Goal: Information Seeking & Learning: Learn about a topic

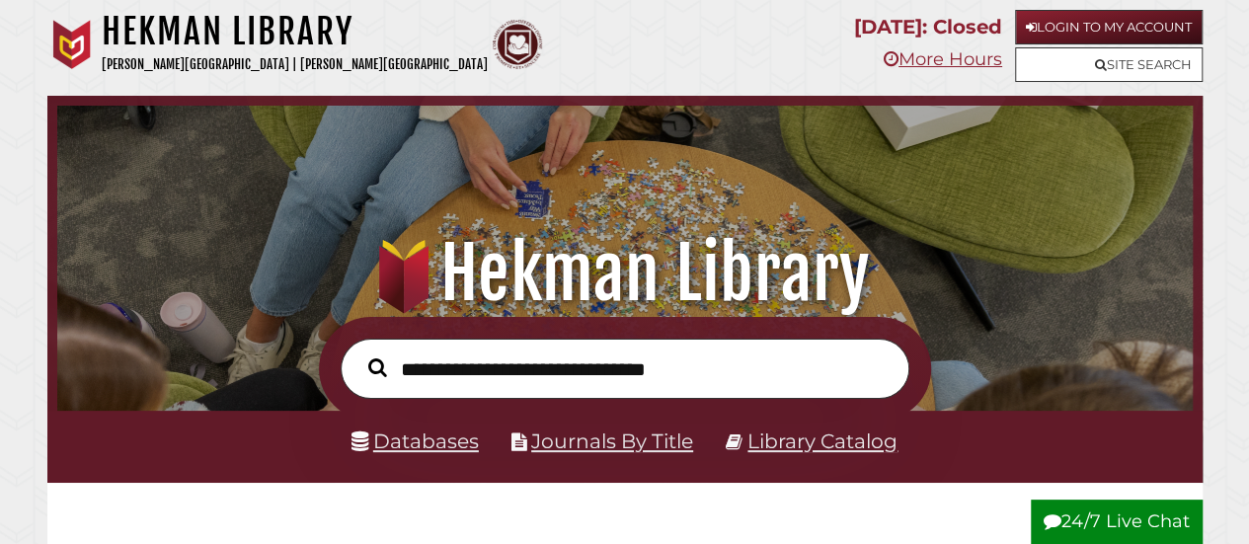
scroll to position [375, 1126]
click at [1136, 21] on link "Login to My Account" at bounding box center [1109, 27] width 188 height 35
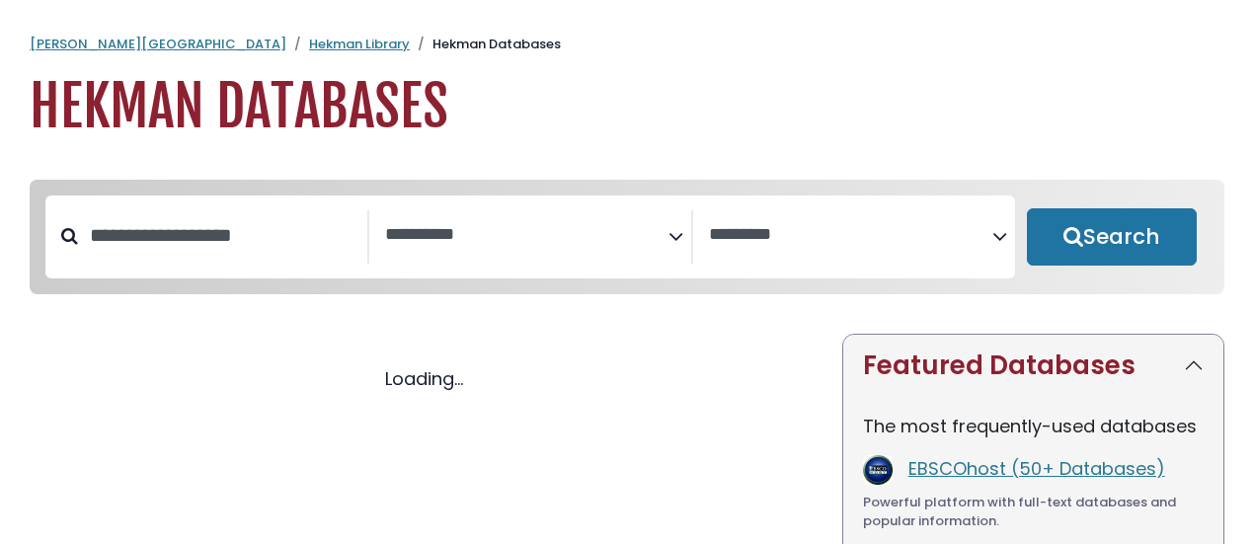
select select "Database Subject Filter"
select select "Database Vendors Filter"
select select "Database Subject Filter"
select select "Database Vendors Filter"
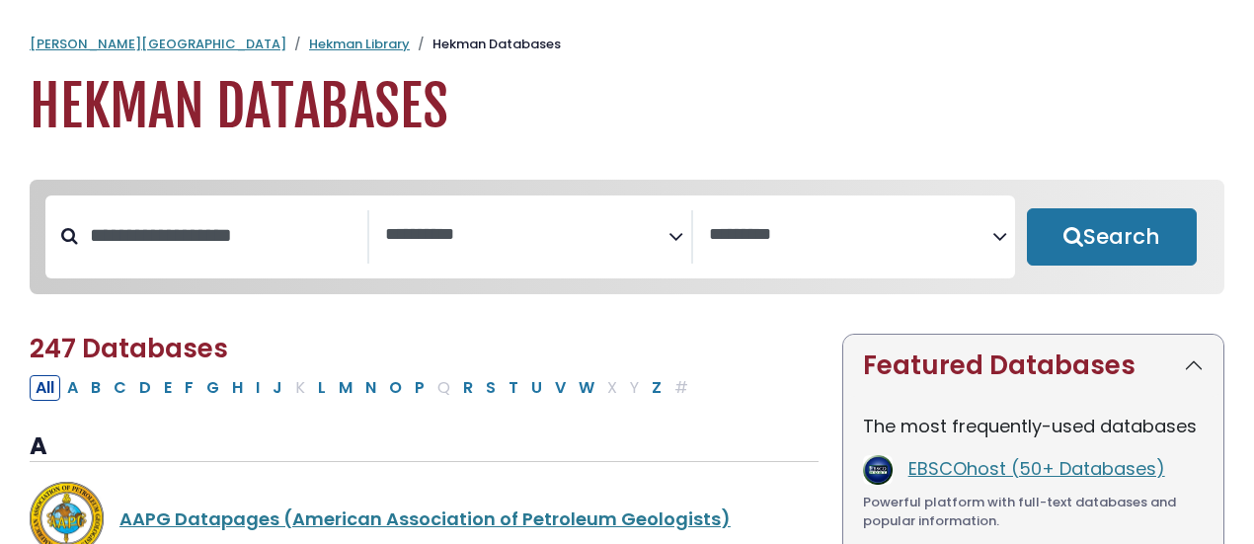
click at [674, 232] on icon "Search filters" at bounding box center [676, 233] width 15 height 30
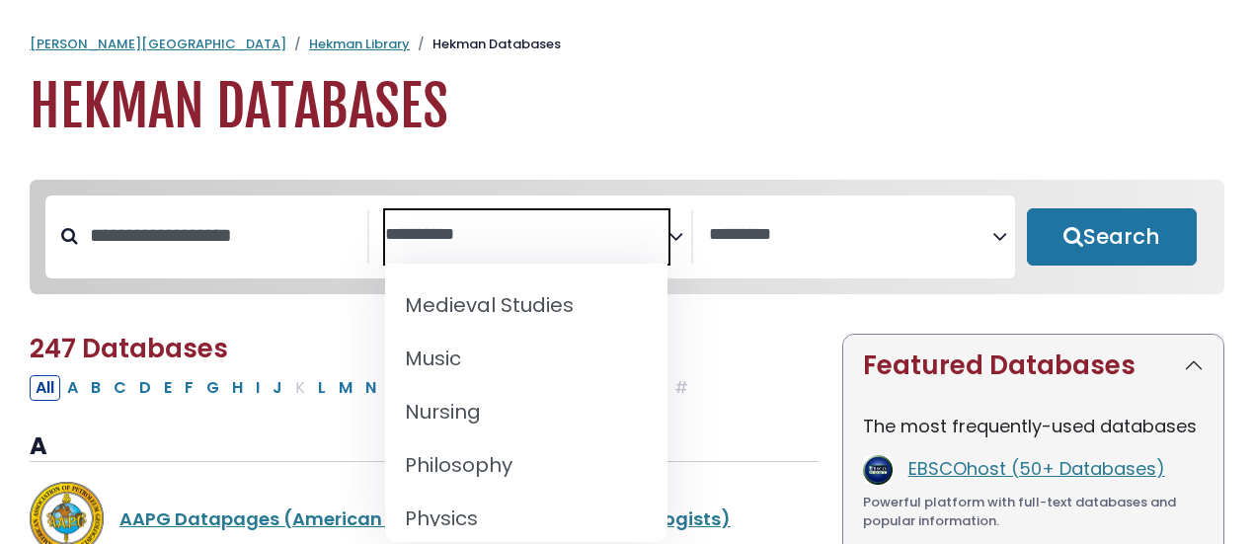
scroll to position [1481, 0]
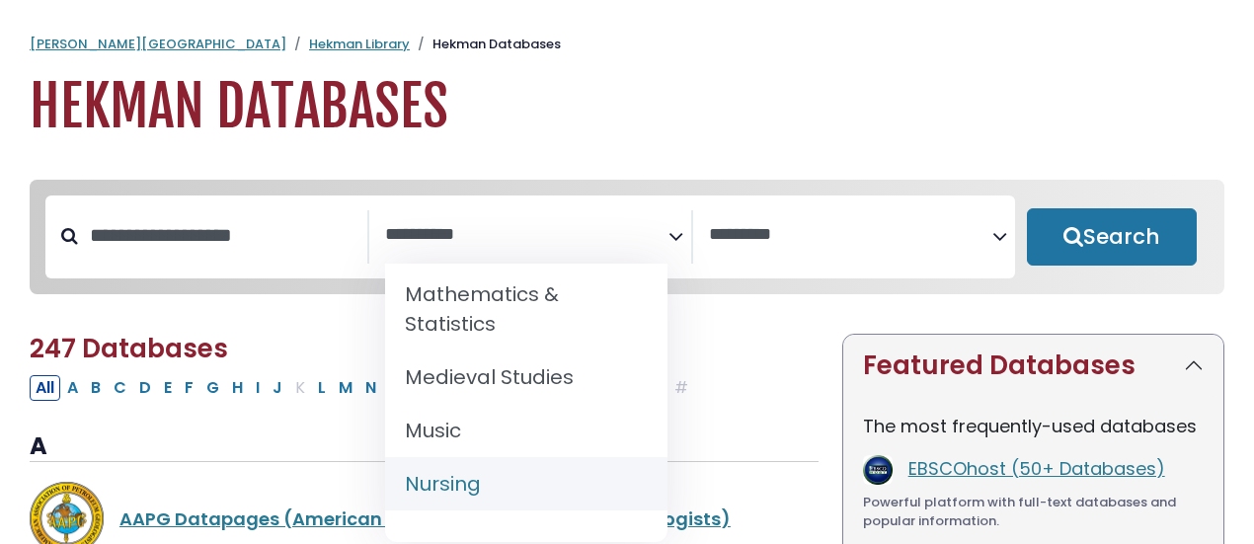
select select "*****"
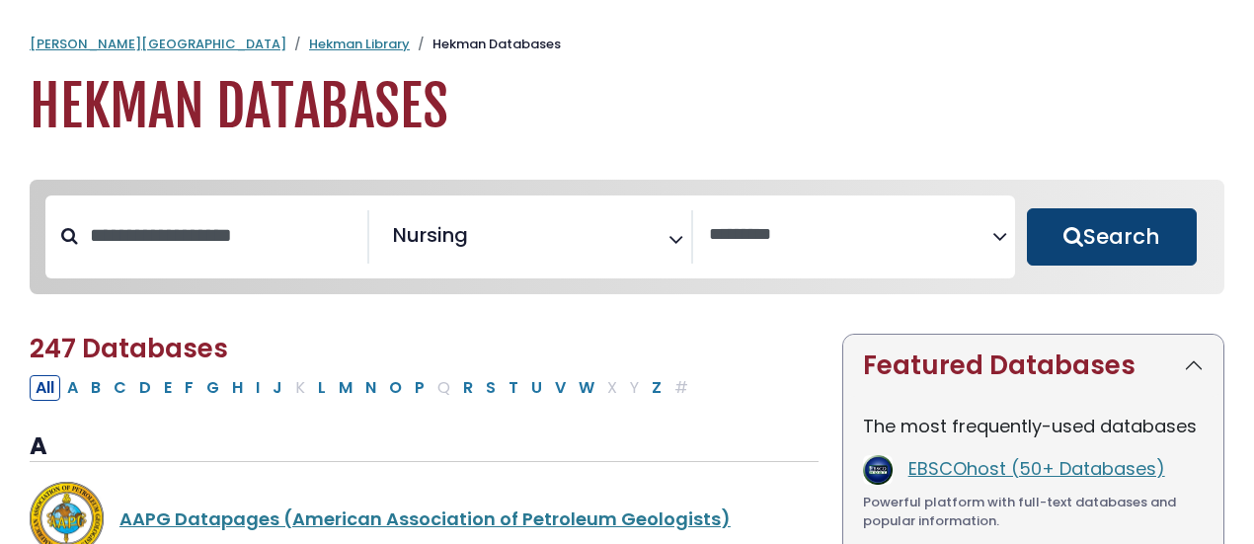
click at [1150, 245] on button "Search" at bounding box center [1112, 236] width 170 height 57
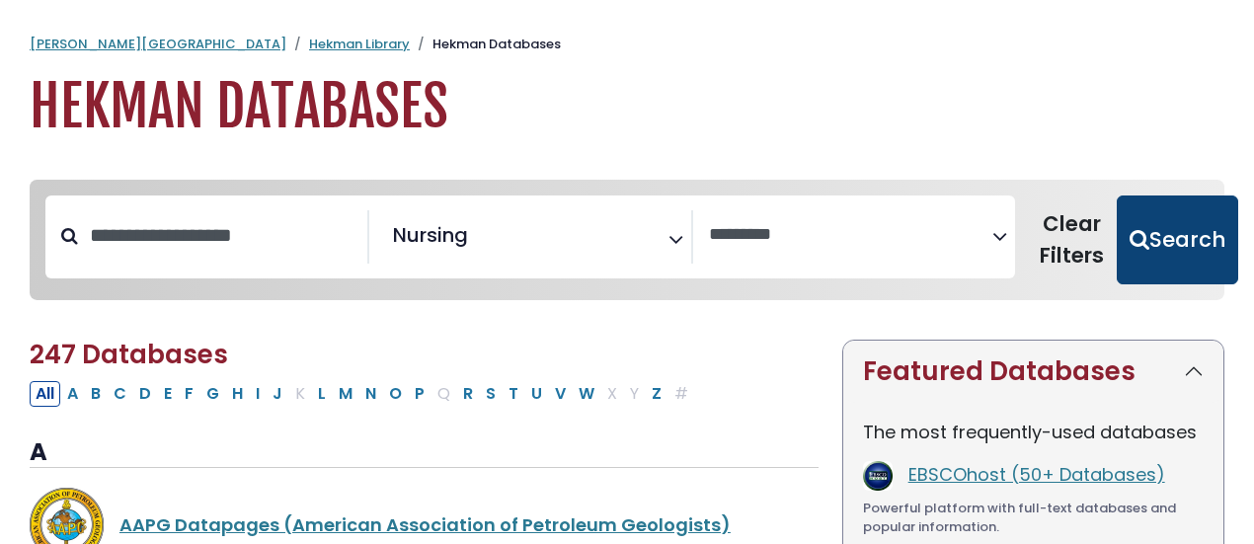
select select "Database Vendors Filter"
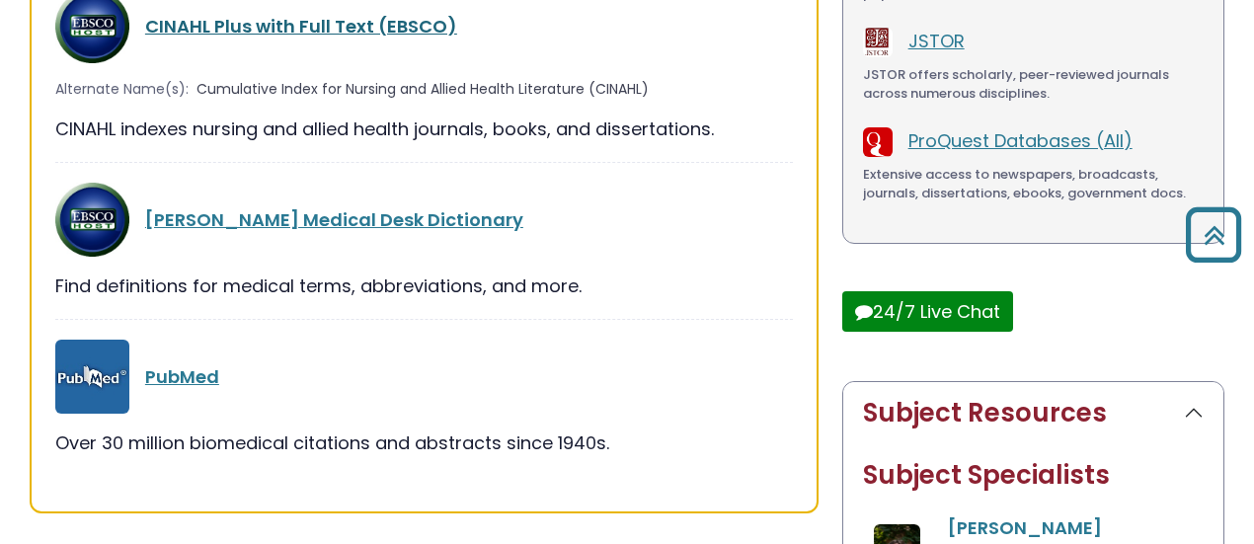
scroll to position [494, 0]
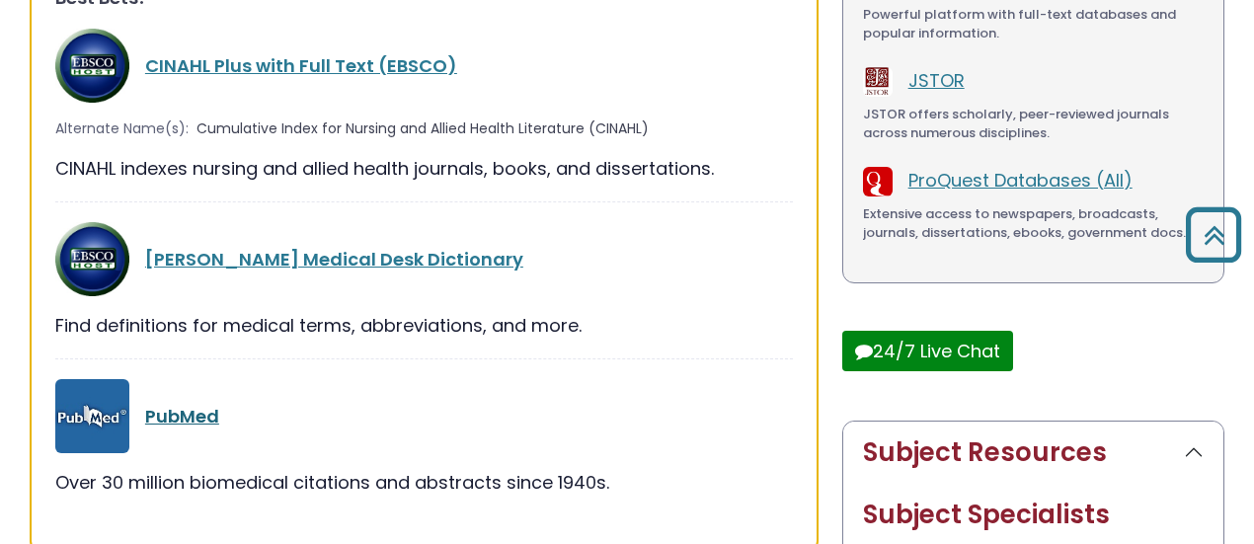
click at [199, 411] on link "PubMed" at bounding box center [182, 416] width 74 height 25
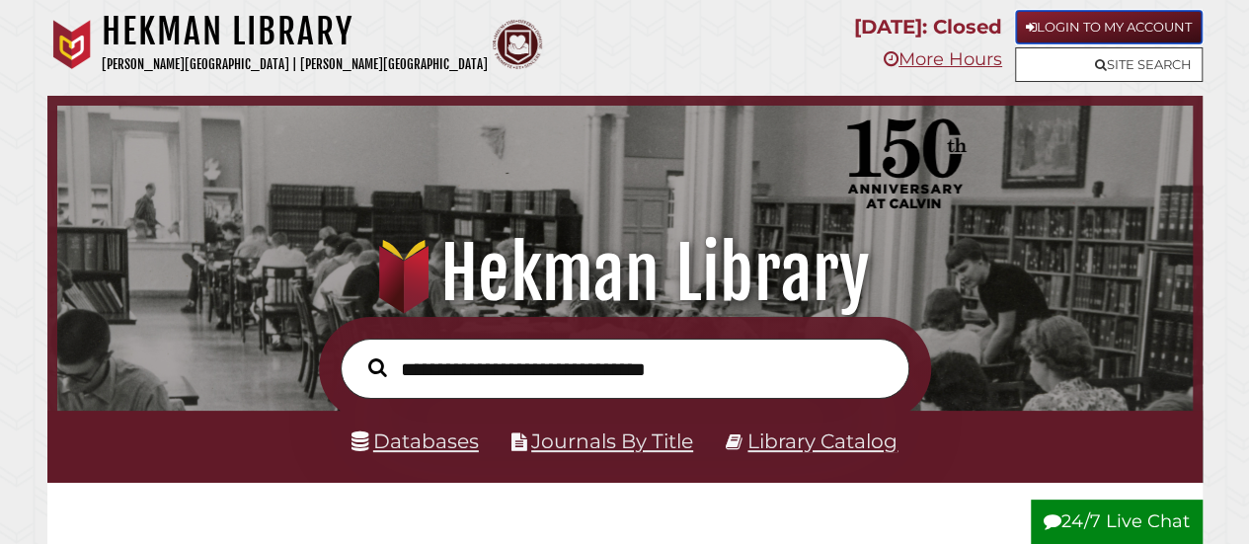
click at [1157, 25] on link "Login to My Account" at bounding box center [1109, 27] width 188 height 35
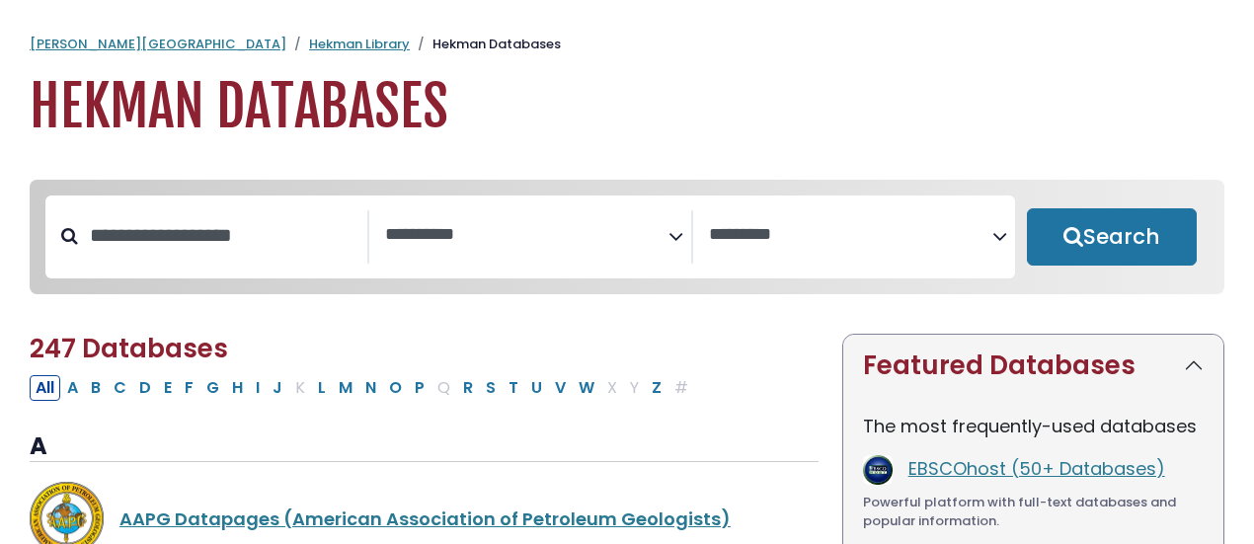
select select "Database Subject Filter"
select select "Database Vendors Filter"
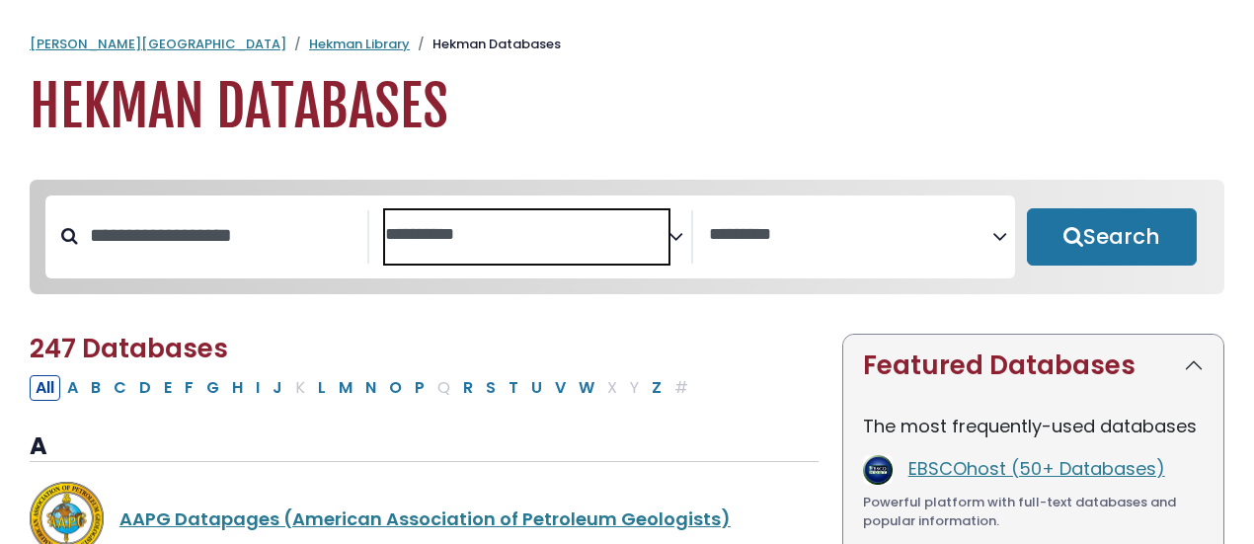
drag, startPoint x: 0, startPoint y: 0, endPoint x: 646, endPoint y: 253, distance: 693.6
click at [646, 253] on span "Search filters" at bounding box center [526, 236] width 283 height 53
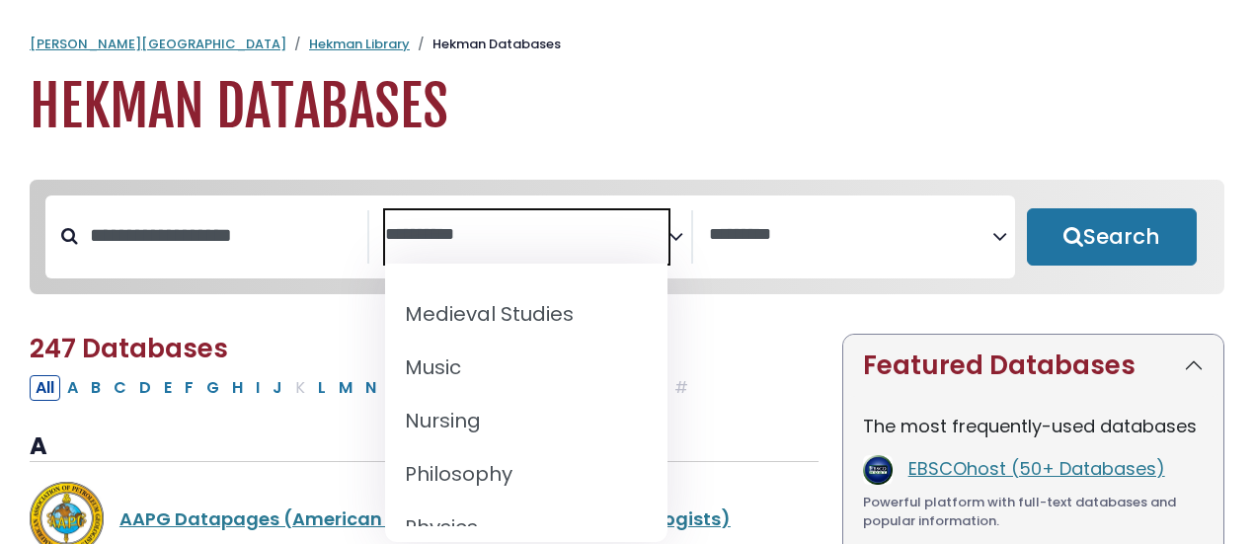
scroll to position [1618, 0]
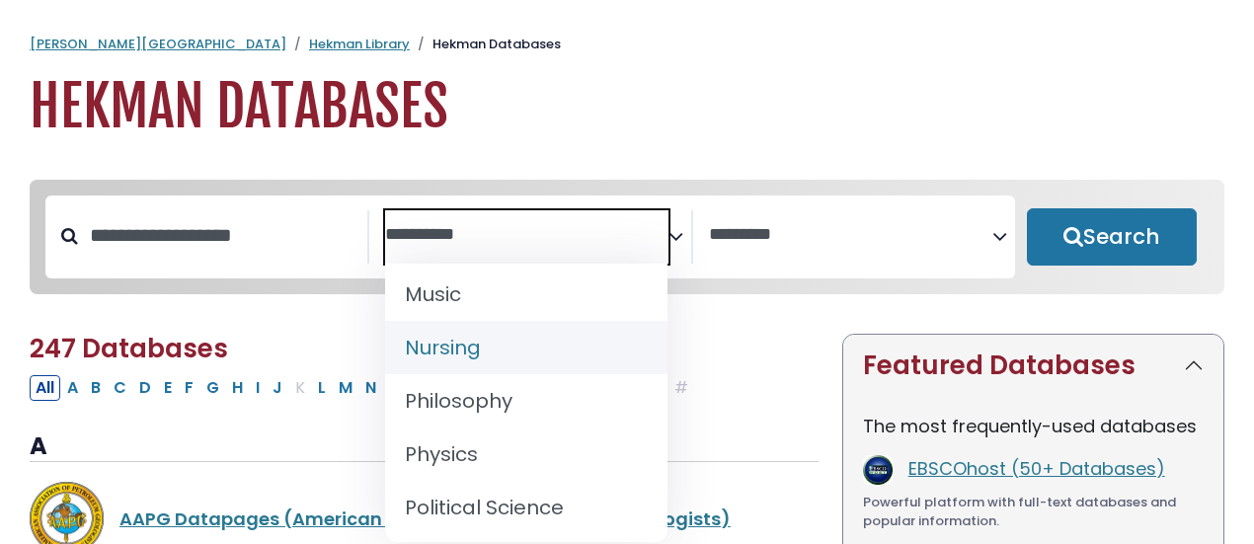
select select "*****"
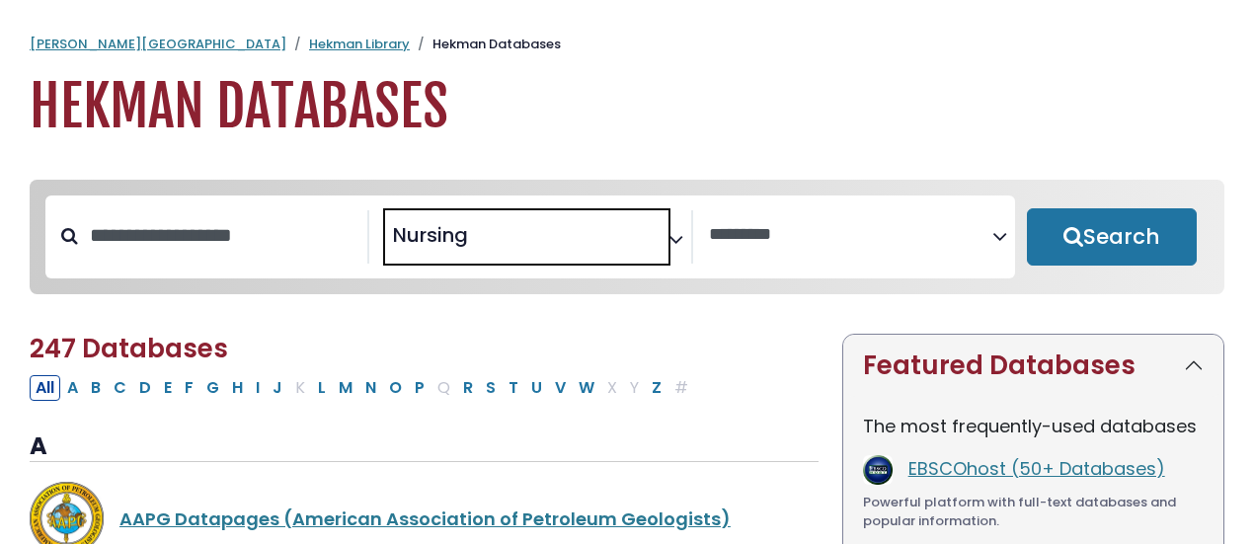
scroll to position [721, 0]
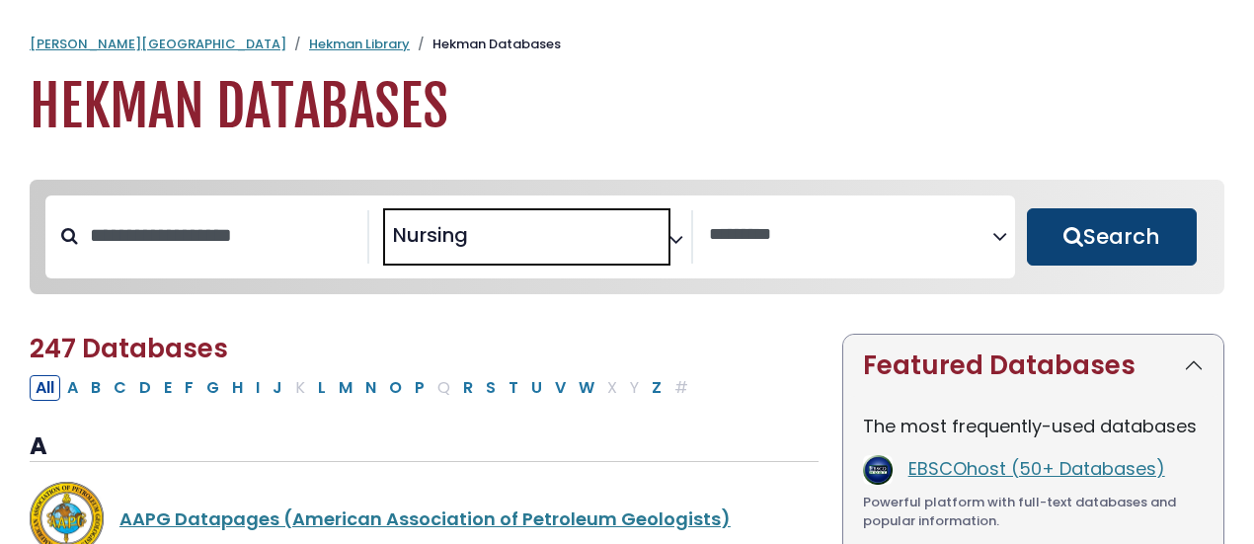
click at [1171, 236] on button "Search" at bounding box center [1112, 236] width 170 height 57
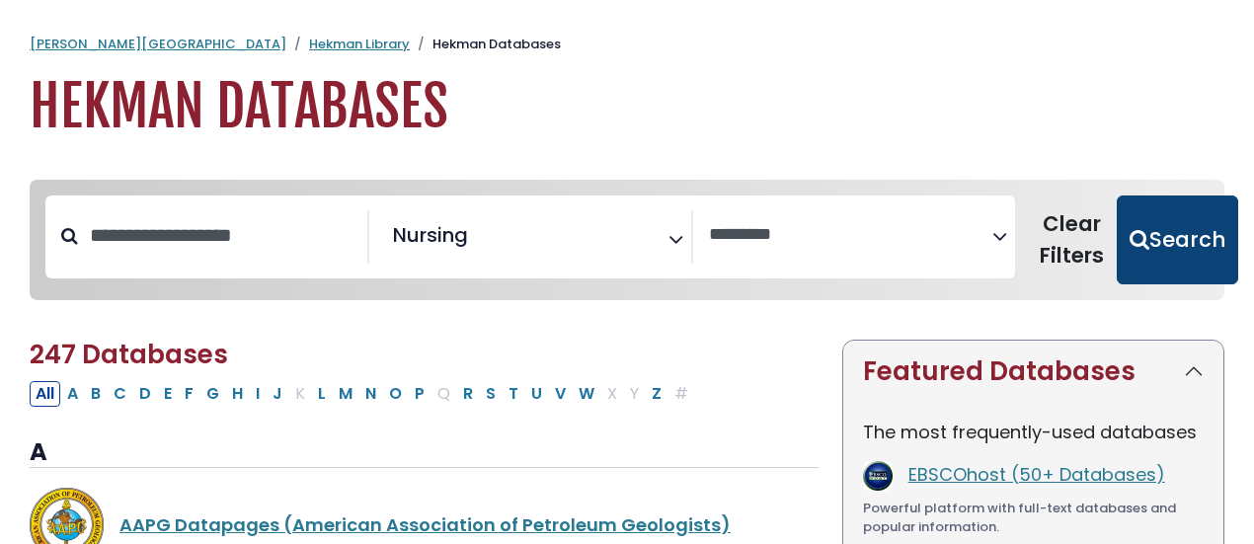
select select "Database Vendors Filter"
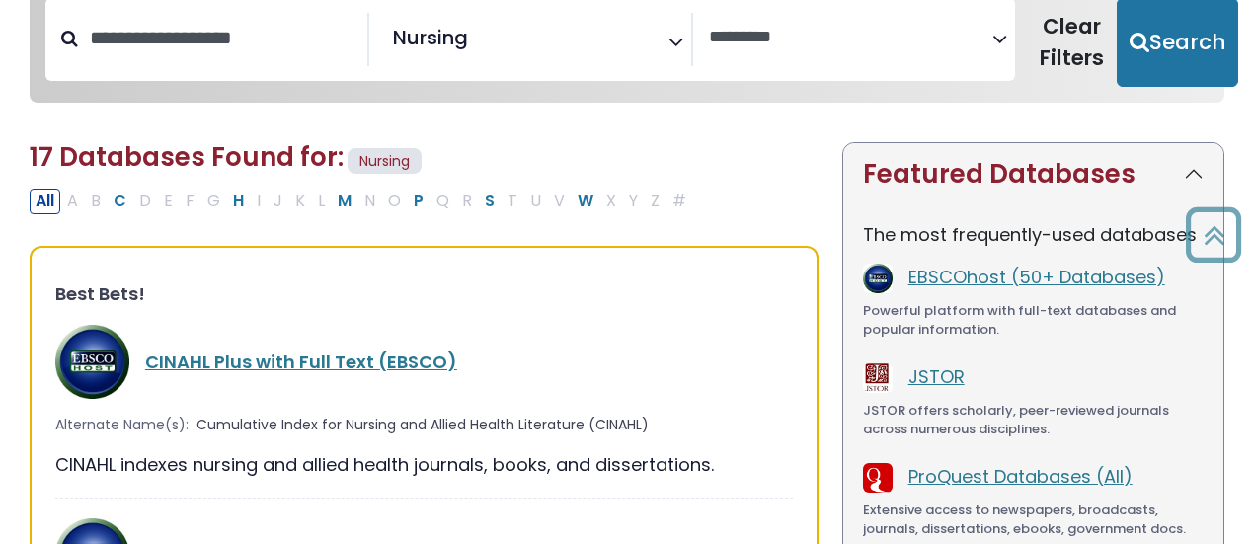
scroll to position [296, 0]
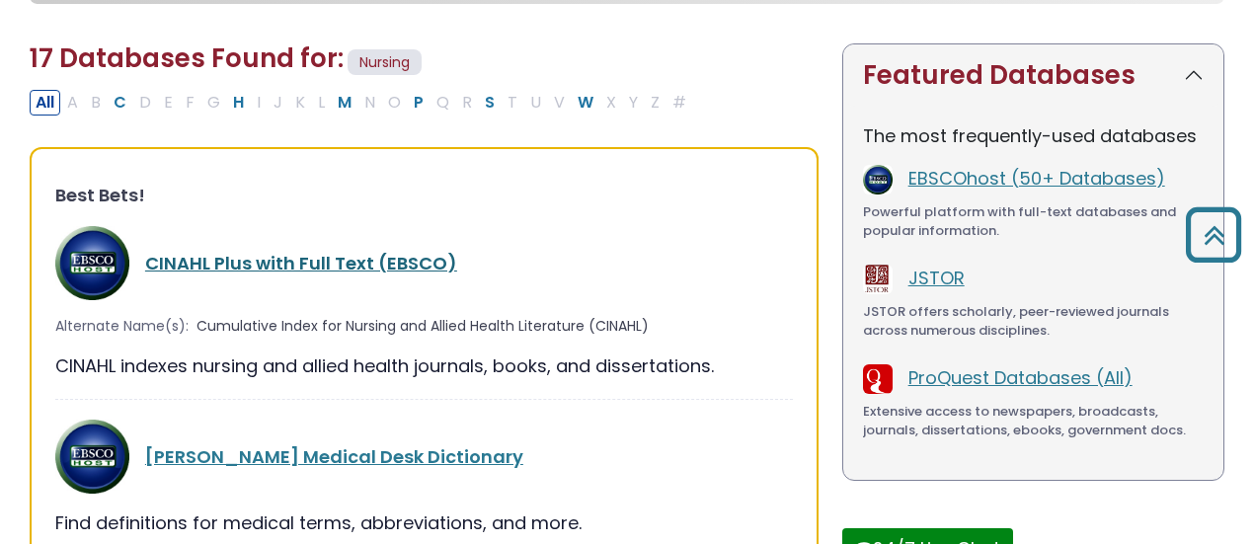
click at [322, 257] on link "CINAHL Plus with Full Text (EBSCO)" at bounding box center [301, 263] width 312 height 25
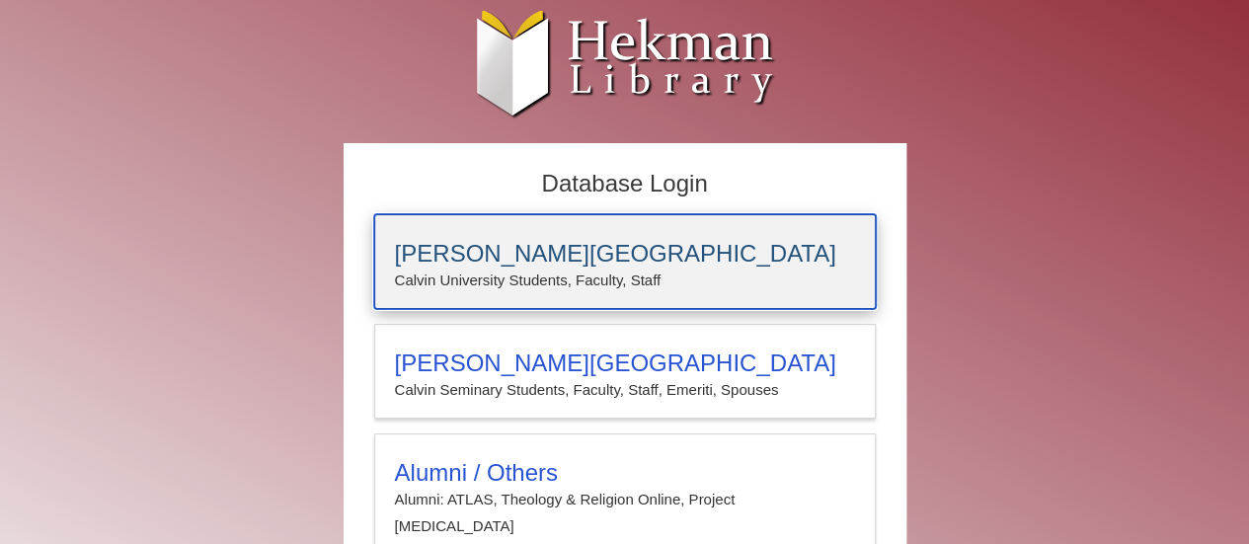
click at [689, 287] on p "Calvin University Students, Faculty, Staff" at bounding box center [625, 281] width 460 height 26
